Goal: Task Accomplishment & Management: Use online tool/utility

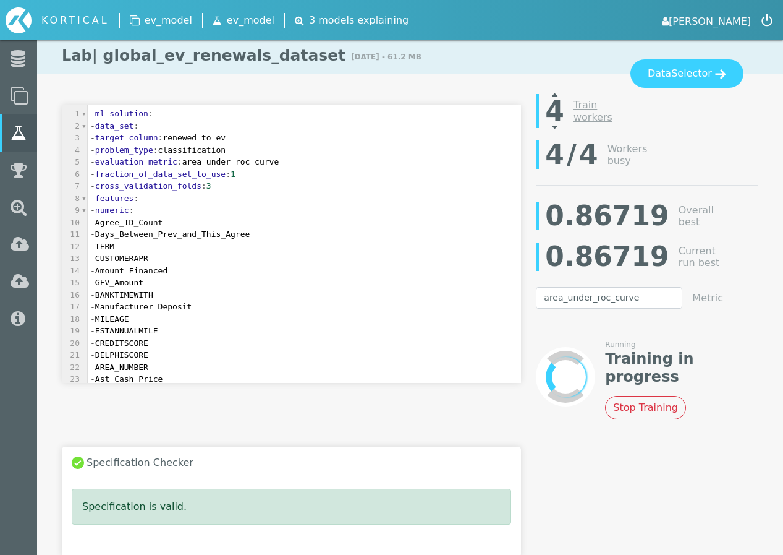
select select "area_under_roc_curve"
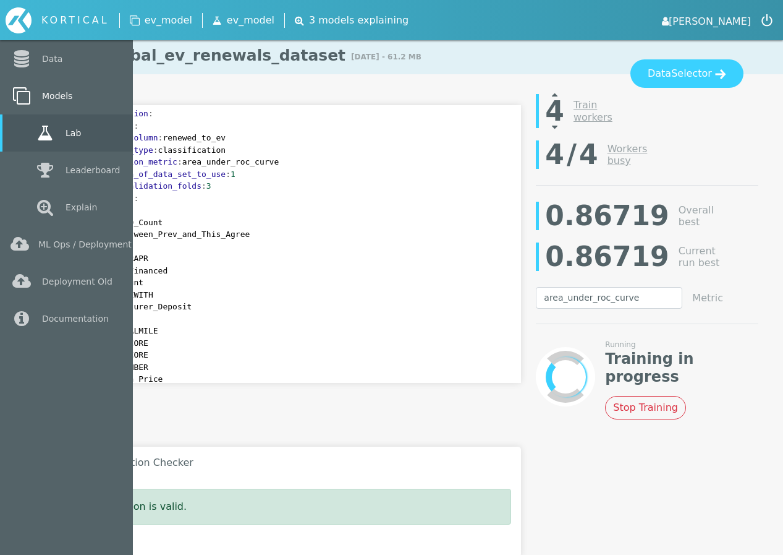
click at [28, 95] on icon at bounding box center [22, 95] width 22 height 17
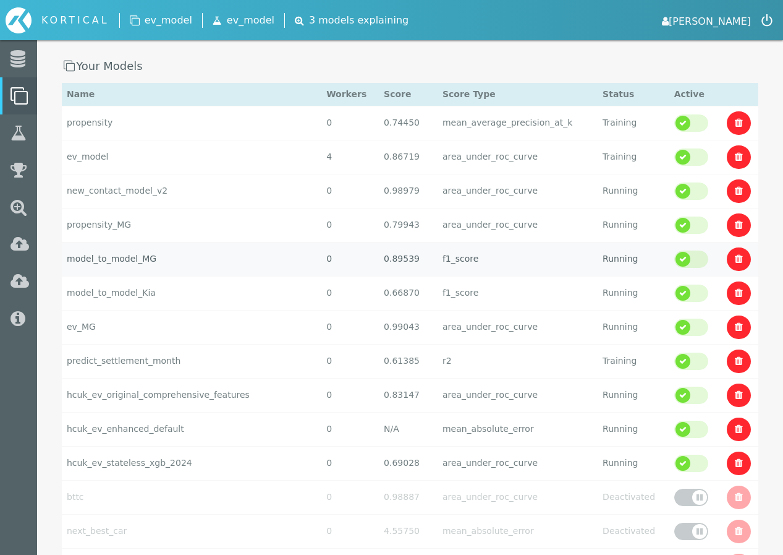
scroll to position [143, 0]
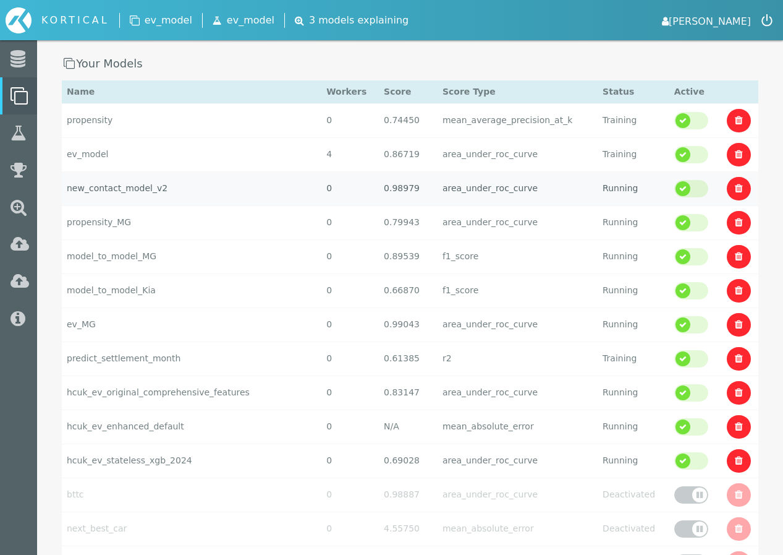
click at [173, 195] on td "new_contact_model_v2" at bounding box center [192, 188] width 260 height 34
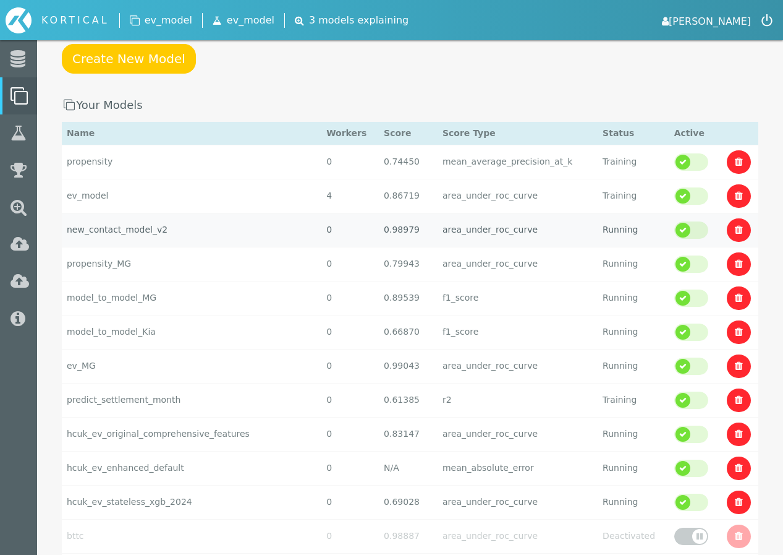
select select "area_under_roc_curve"
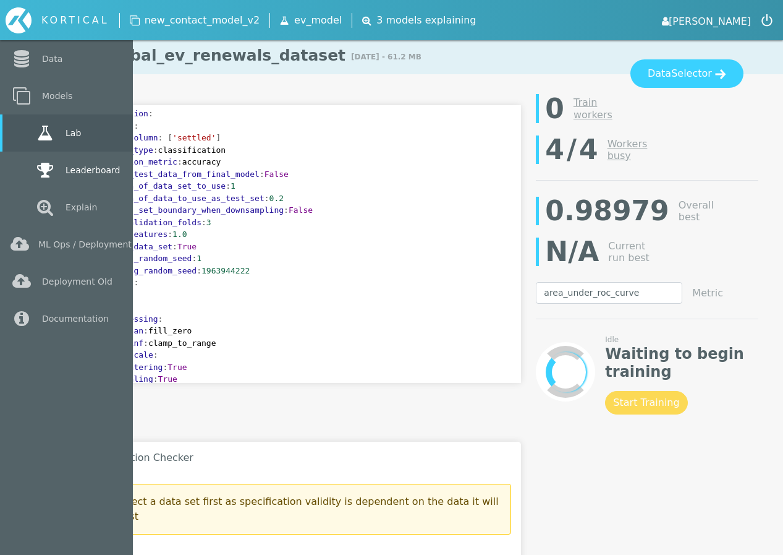
click at [48, 171] on icon at bounding box center [45, 169] width 22 height 17
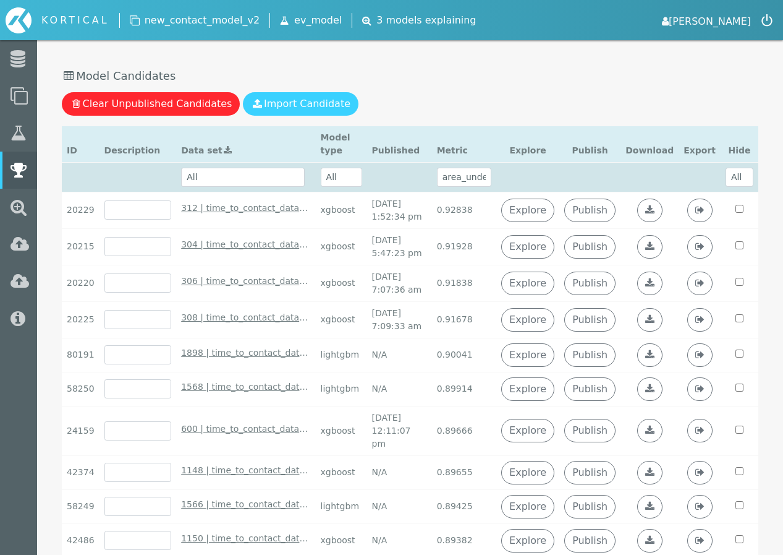
scroll to position [220, 0]
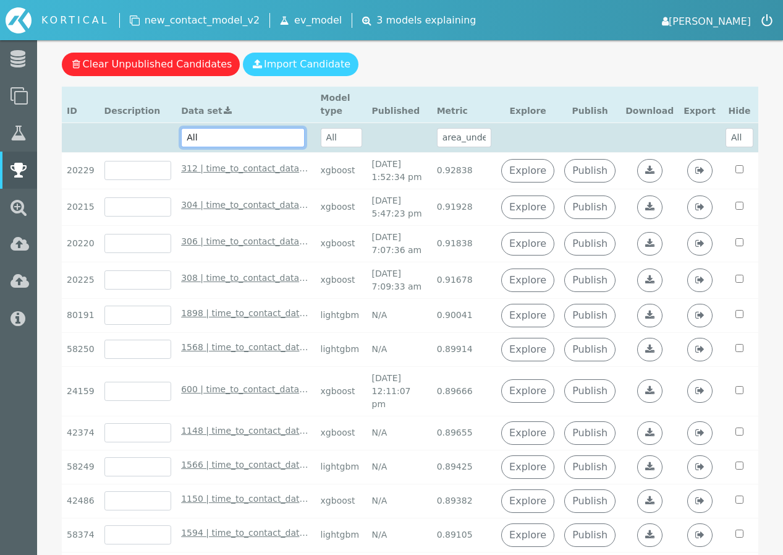
click at [259, 143] on select "All 2058 | time_to_contact_dataset_v2_b - [DATE] 4:08:55 pm 2056 | time_to_cont…" at bounding box center [243, 137] width 124 height 19
select select "2056 | time_to_contact_dataset_v2_a - [DATE] 4:05:50 pm"
click at [185, 140] on select "All 2058 | time_to_contact_dataset_v2_b - [DATE] 4:08:55 pm 2056 | time_to_cont…" at bounding box center [243, 137] width 124 height 19
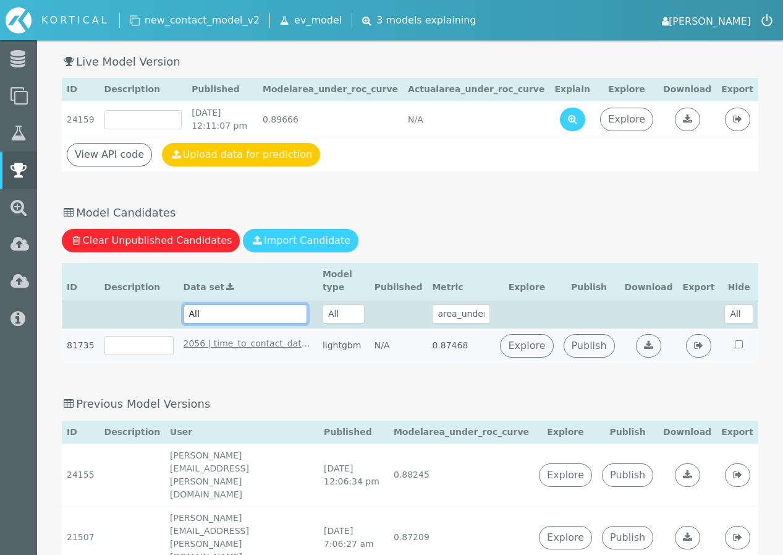
scroll to position [41, 0]
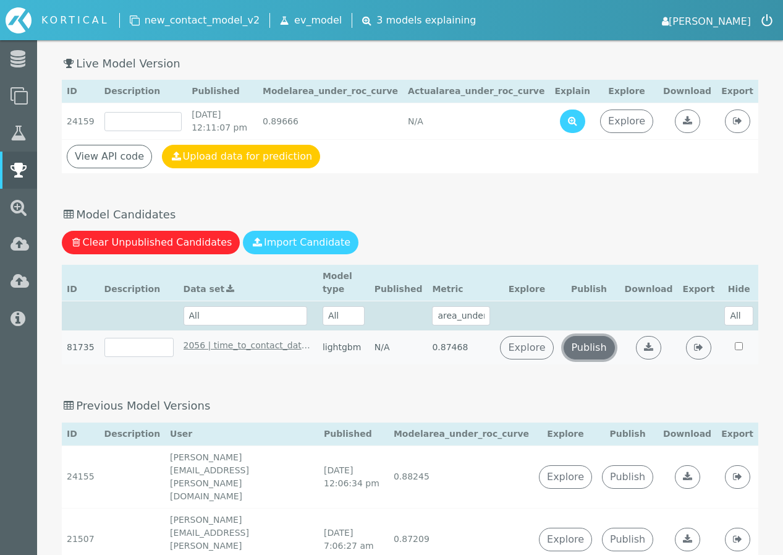
click at [600, 359] on link "Publish" at bounding box center [589, 347] width 51 height 23
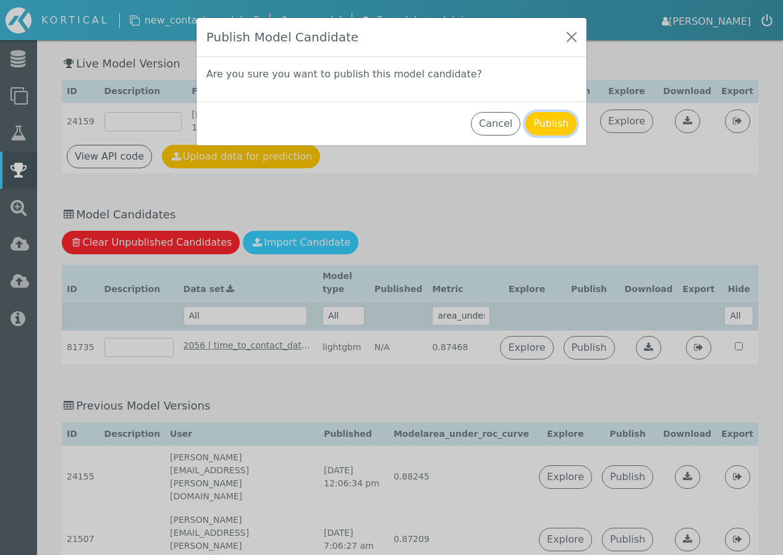
click at [555, 125] on button "Publish" at bounding box center [551, 123] width 51 height 23
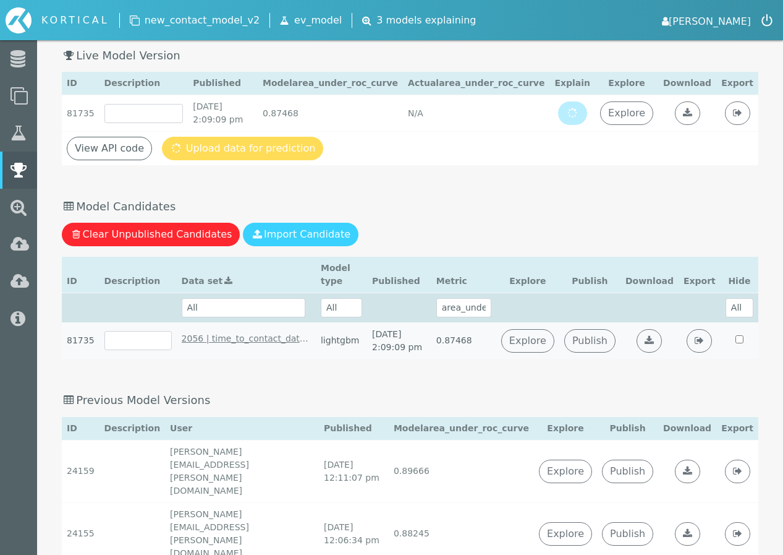
scroll to position [1, 0]
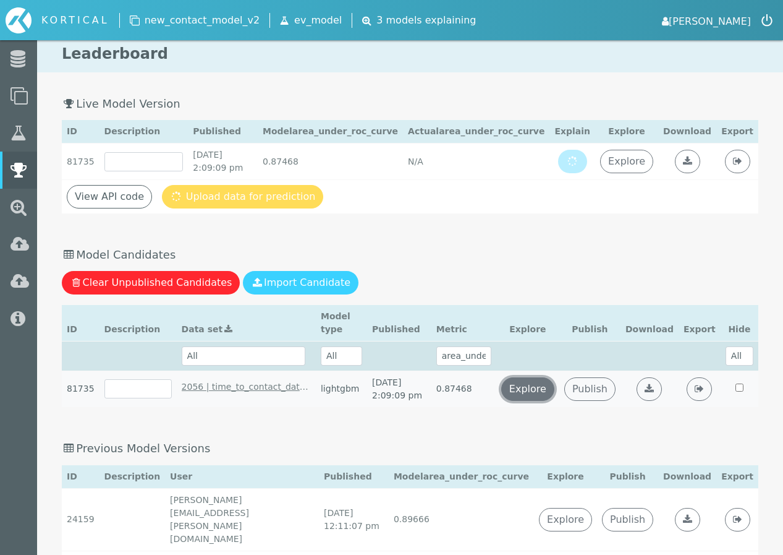
click at [540, 401] on link "Explore" at bounding box center [527, 388] width 53 height 23
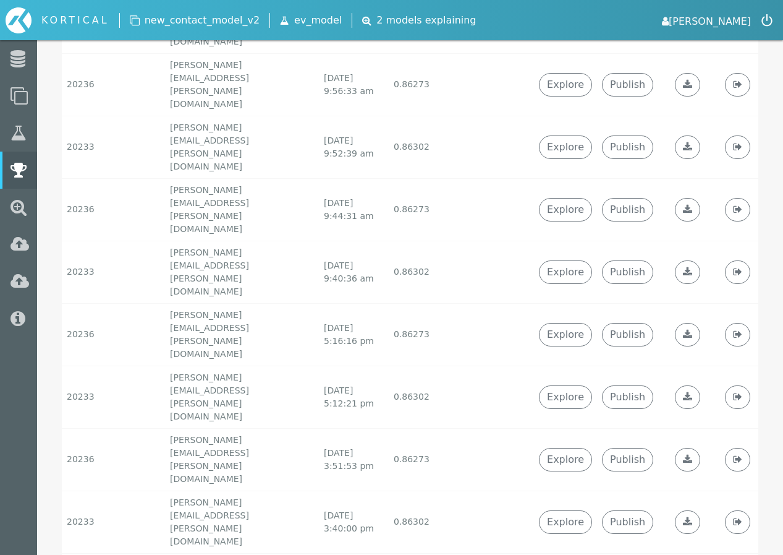
scroll to position [1979, 0]
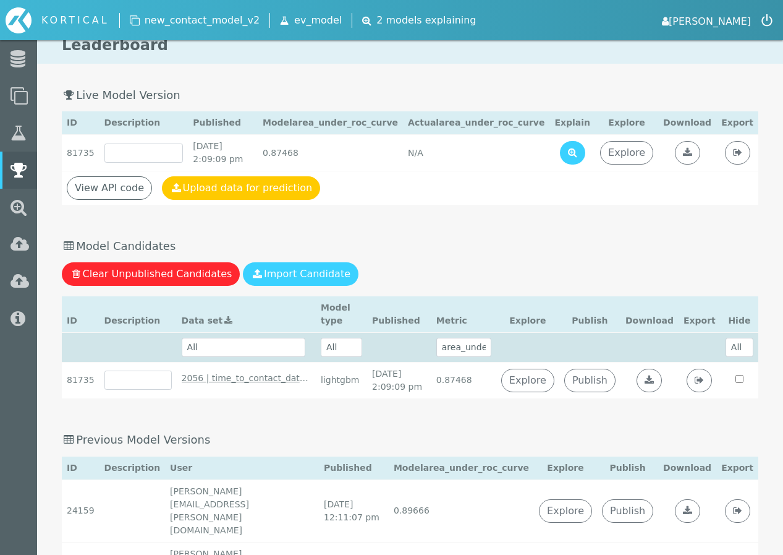
scroll to position [0, 0]
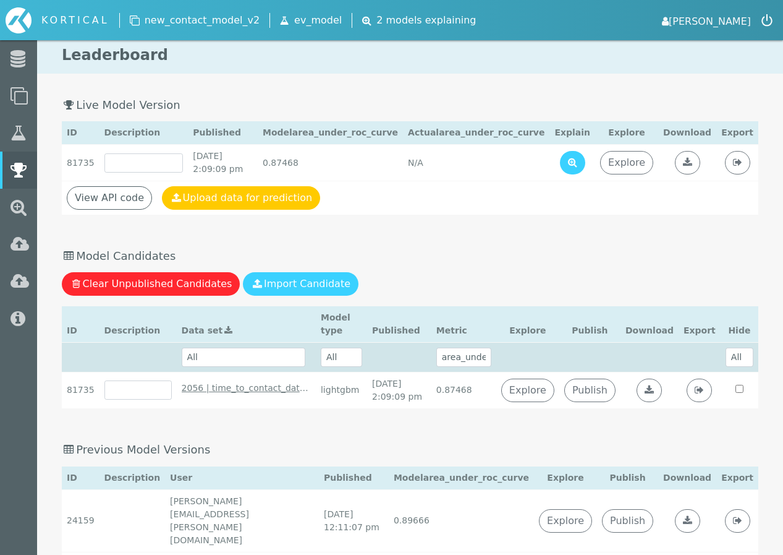
click at [515, 330] on th "Explore" at bounding box center [528, 323] width 63 height 36
click at [578, 167] on icon at bounding box center [572, 162] width 9 height 10
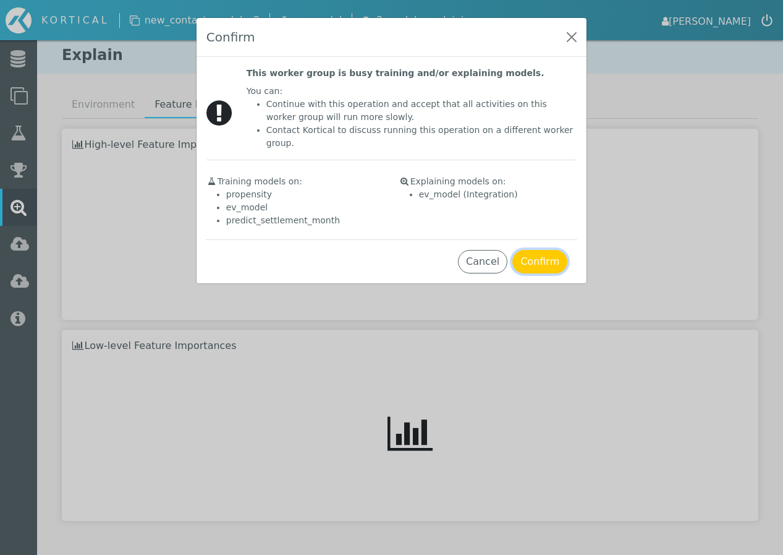
click at [537, 255] on button "Confirm" at bounding box center [540, 261] width 55 height 23
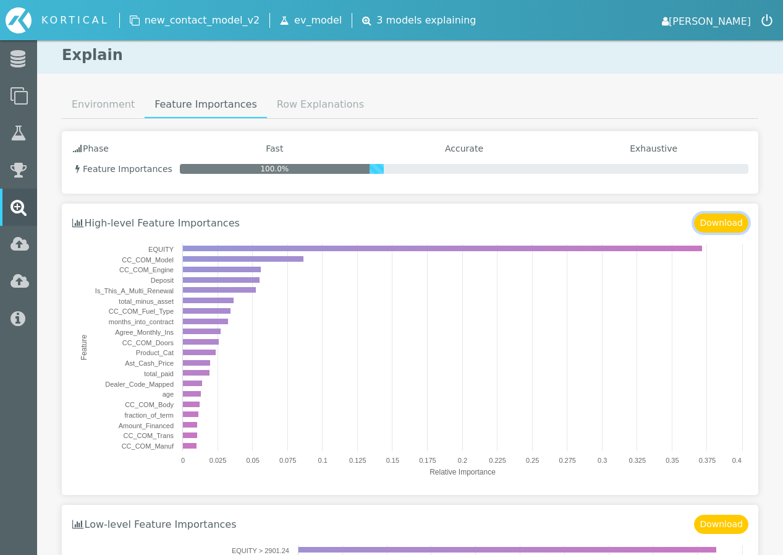
click at [731, 220] on button "Download" at bounding box center [721, 222] width 54 height 19
click at [87, 98] on link "Environment" at bounding box center [103, 104] width 83 height 25
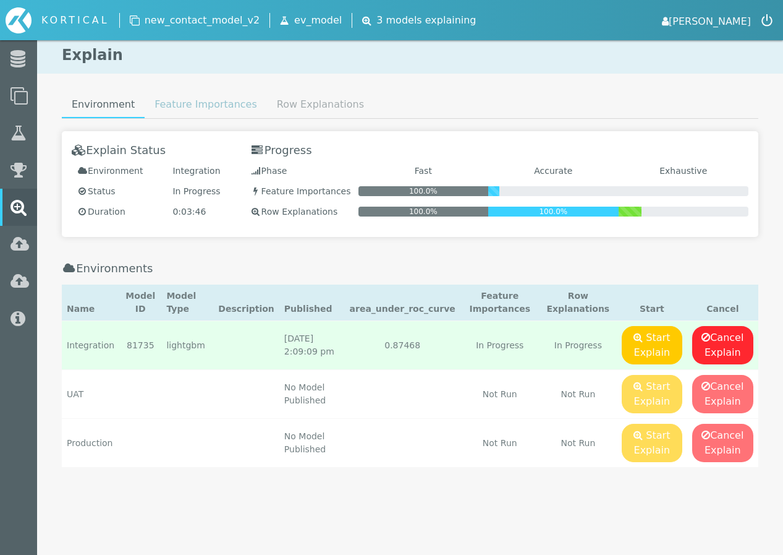
click at [180, 105] on link "Feature Importances" at bounding box center [206, 104] width 122 height 25
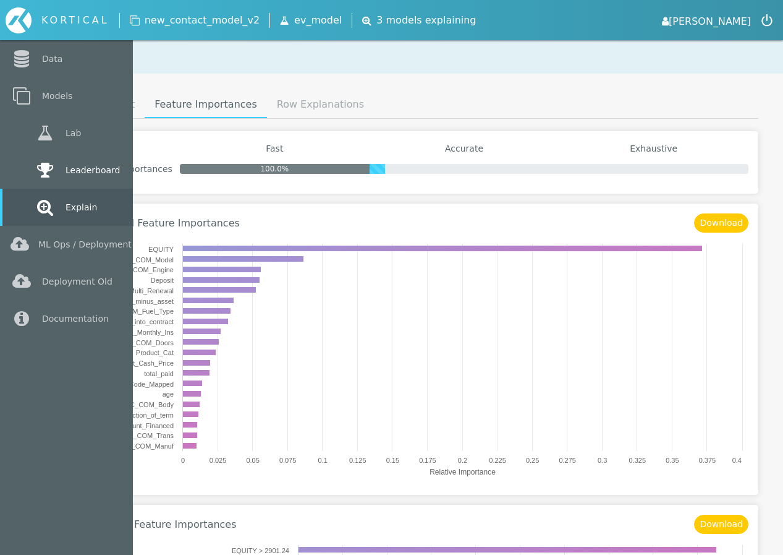
click at [28, 164] on link "Leaderboard" at bounding box center [66, 169] width 133 height 37
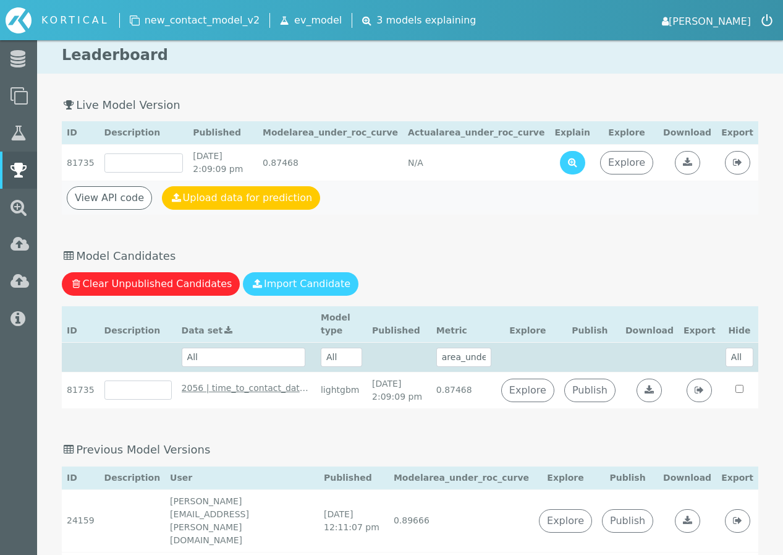
click at [122, 215] on td "View API code Upload data for prediction" at bounding box center [410, 198] width 697 height 34
click at [122, 210] on link "View API code" at bounding box center [109, 197] width 85 height 23
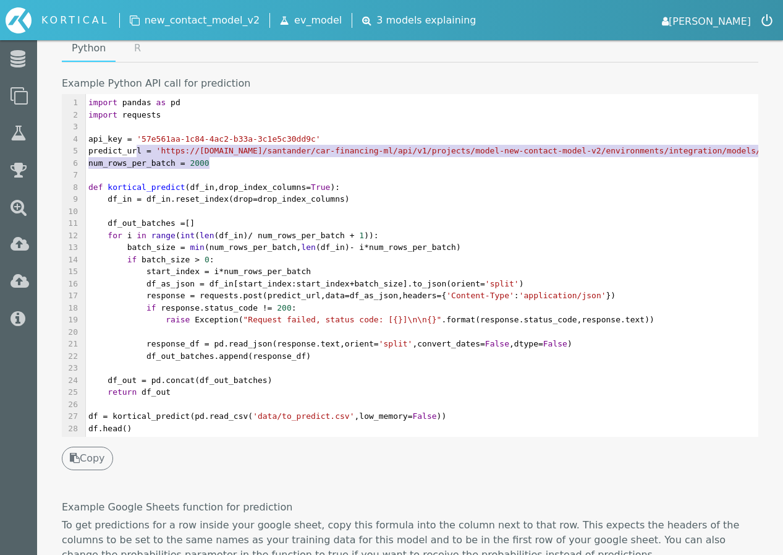
scroll to position [4, 0]
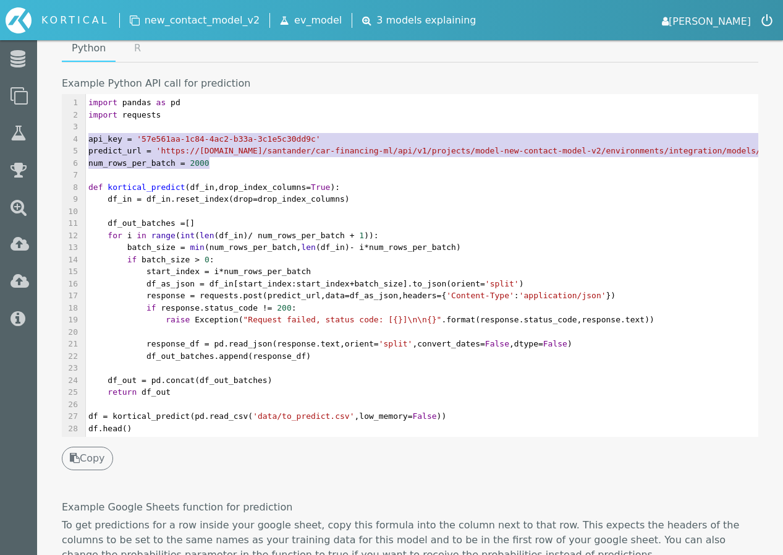
type textarea "api_key = '57e561aa-1c84-4ac2-b33a-3c1e5c30dd9c' predict_url = 'https://[DOMAIN…"
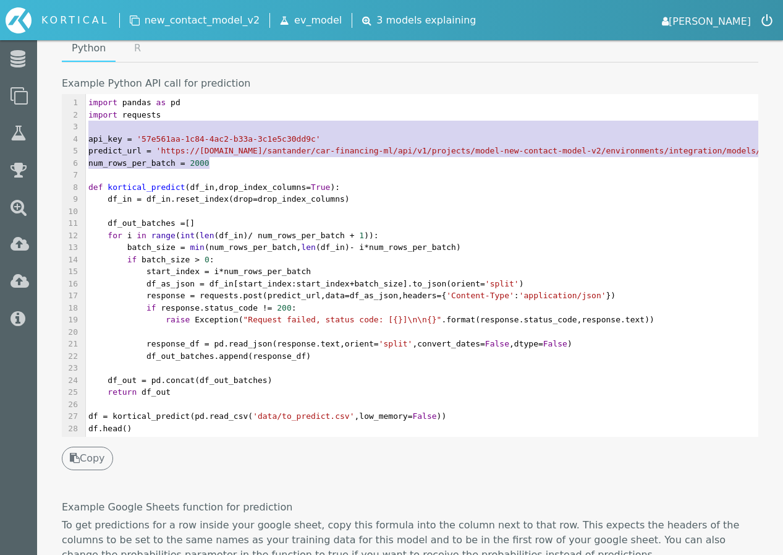
drag, startPoint x: 183, startPoint y: 156, endPoint x: 84, endPoint y: 130, distance: 102.1
click at [84, 130] on div "x 1 import pandas as pd 2 import requests 3 ​ 4 api_key = '57e561aa-1c84-4ac2-b…" at bounding box center [419, 274] width 715 height 361
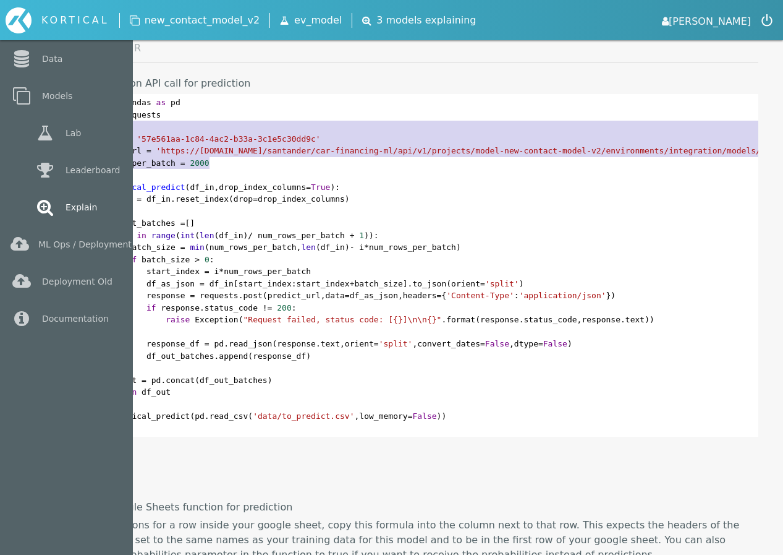
click at [28, 202] on link "Explain" at bounding box center [66, 207] width 133 height 37
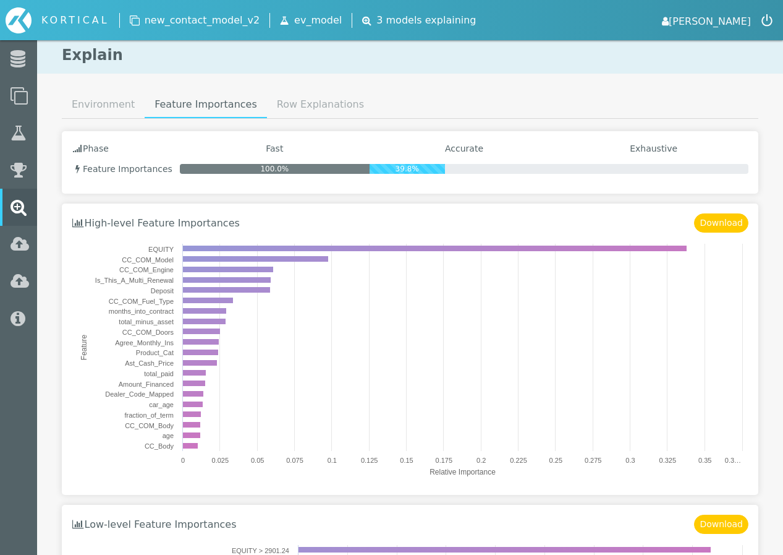
click at [279, 110] on link "Row Explanations" at bounding box center [320, 104] width 107 height 25
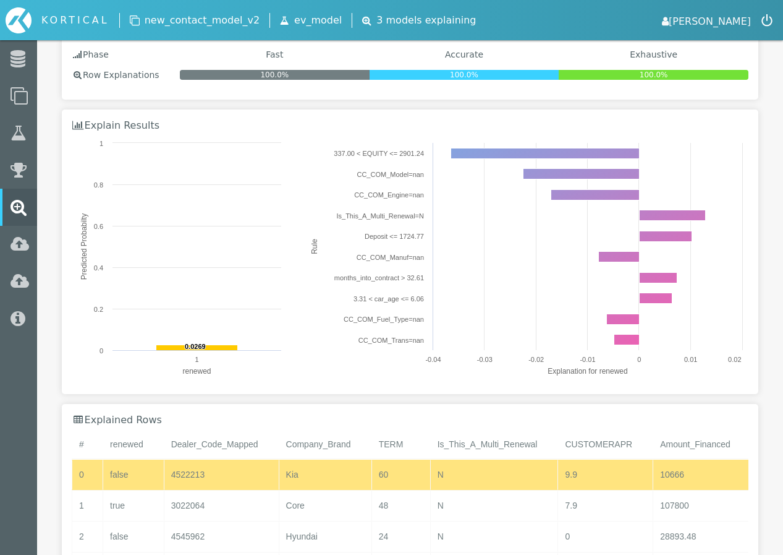
scroll to position [146, 0]
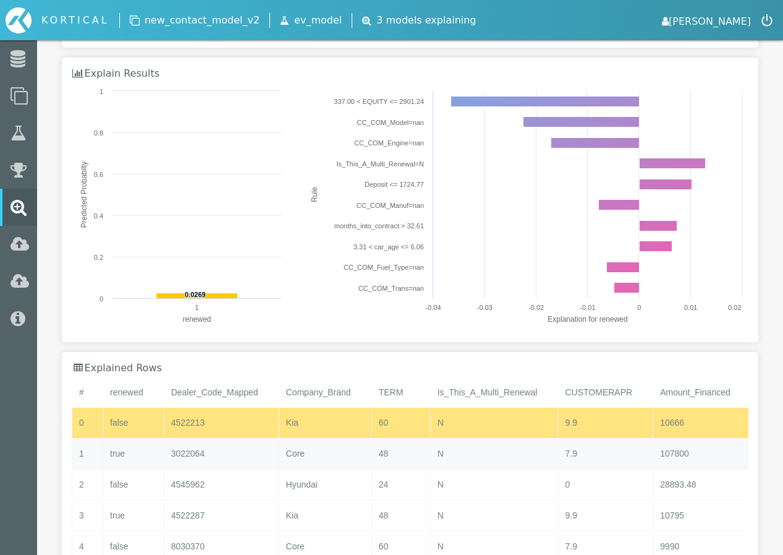
click at [190, 446] on div "3022064" at bounding box center [221, 453] width 115 height 30
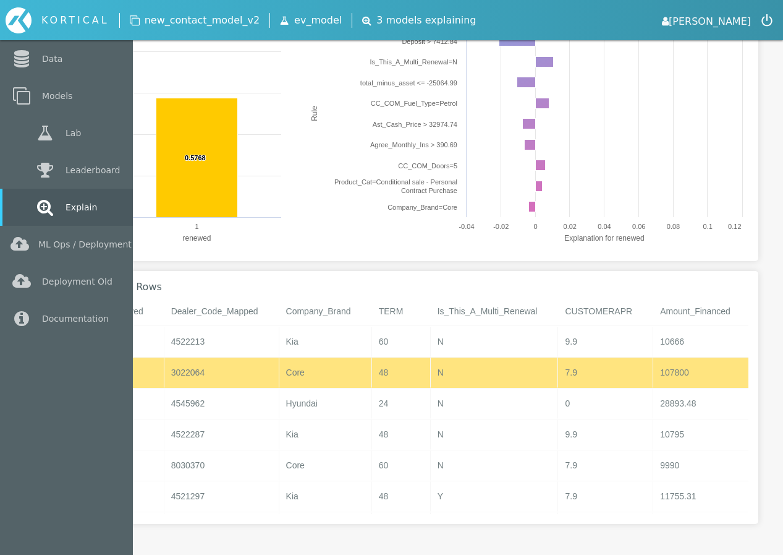
scroll to position [0, 0]
